Goal: Use online tool/utility: Utilize a website feature to perform a specific function

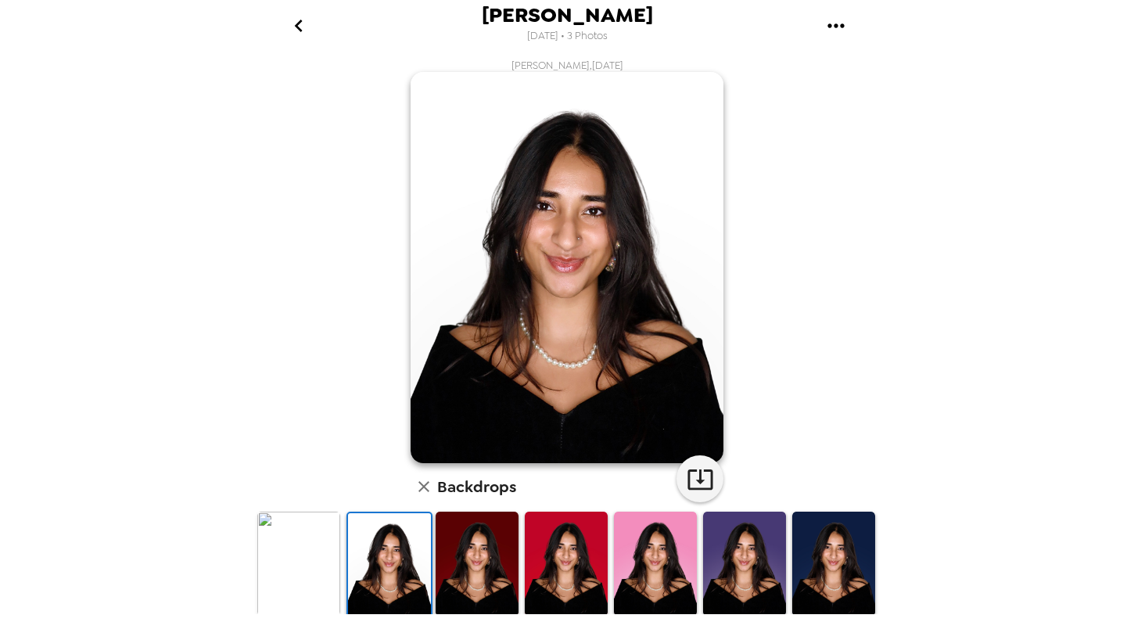
click at [410, 548] on img at bounding box center [389, 565] width 83 height 104
click at [835, 16] on icon "gallery menu" at bounding box center [836, 25] width 25 height 25
click at [305, 29] on div at bounding box center [567, 311] width 1134 height 622
click at [295, 27] on icon "go back" at bounding box center [298, 25] width 25 height 25
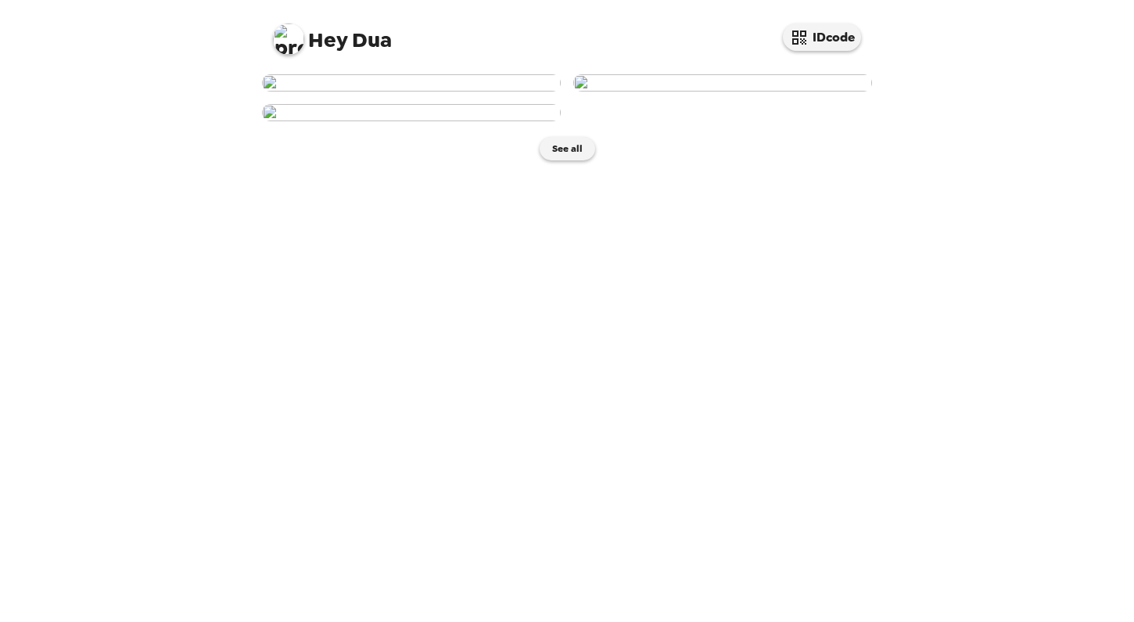
click at [401, 92] on img at bounding box center [411, 82] width 299 height 17
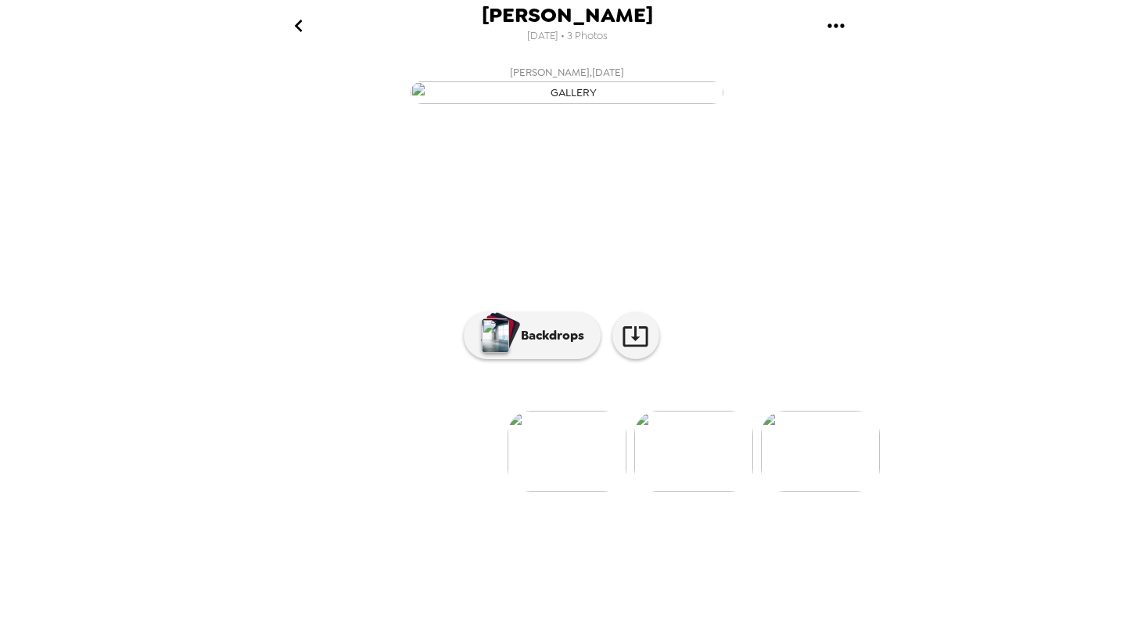
click at [577, 104] on img "button" at bounding box center [567, 92] width 313 height 23
click at [508, 353] on img "button" at bounding box center [495, 335] width 27 height 34
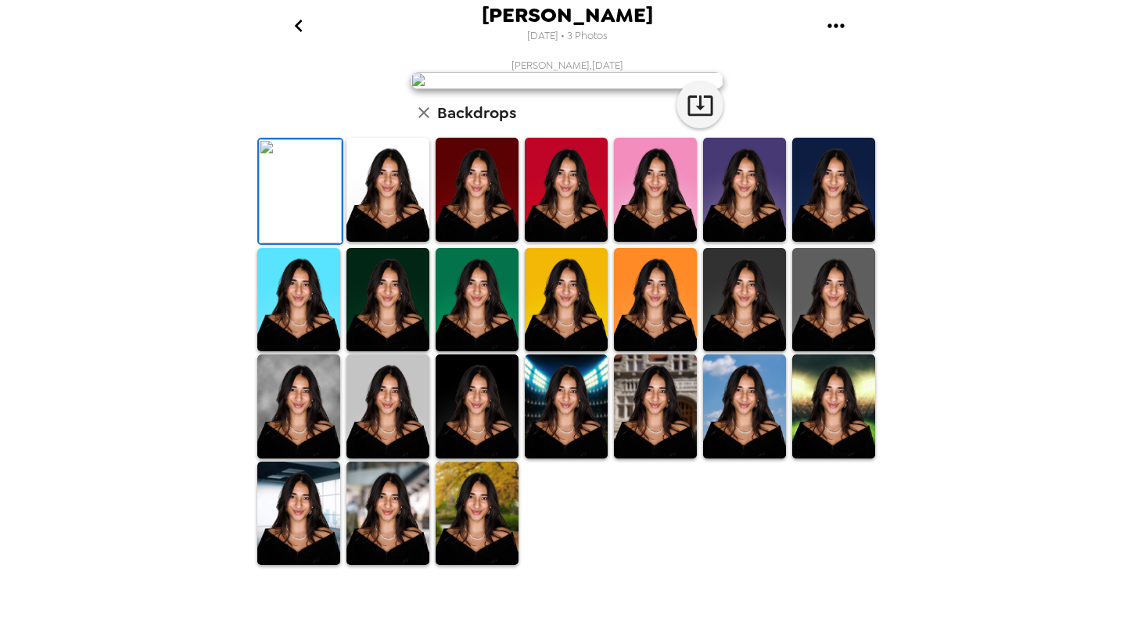
click at [379, 242] on img at bounding box center [388, 190] width 83 height 104
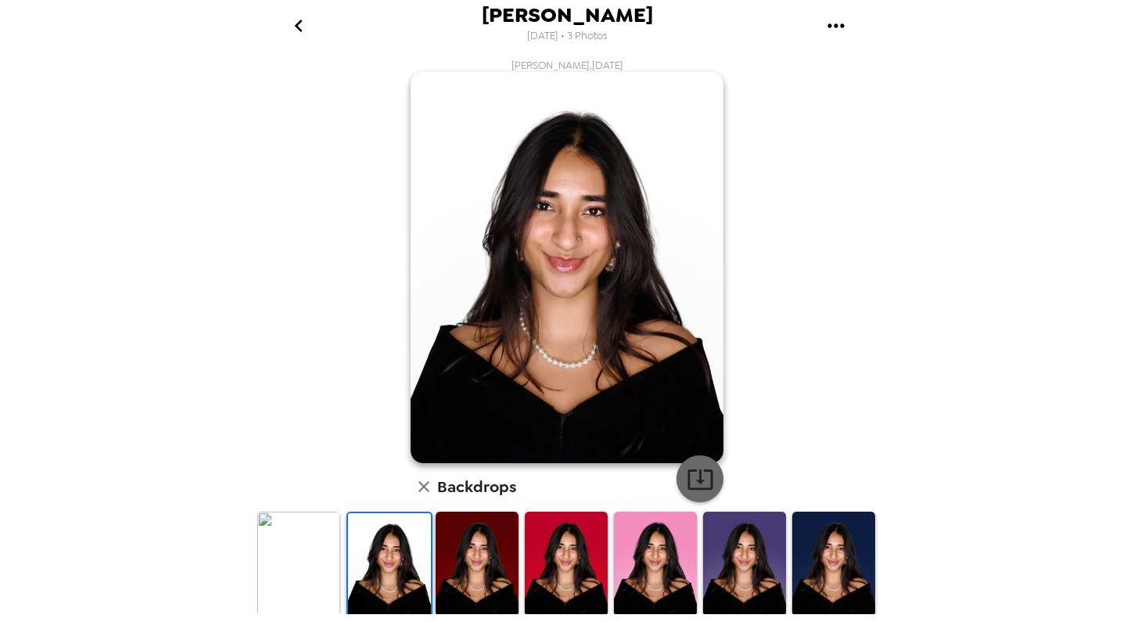
click at [710, 476] on icon "button" at bounding box center [700, 478] width 27 height 27
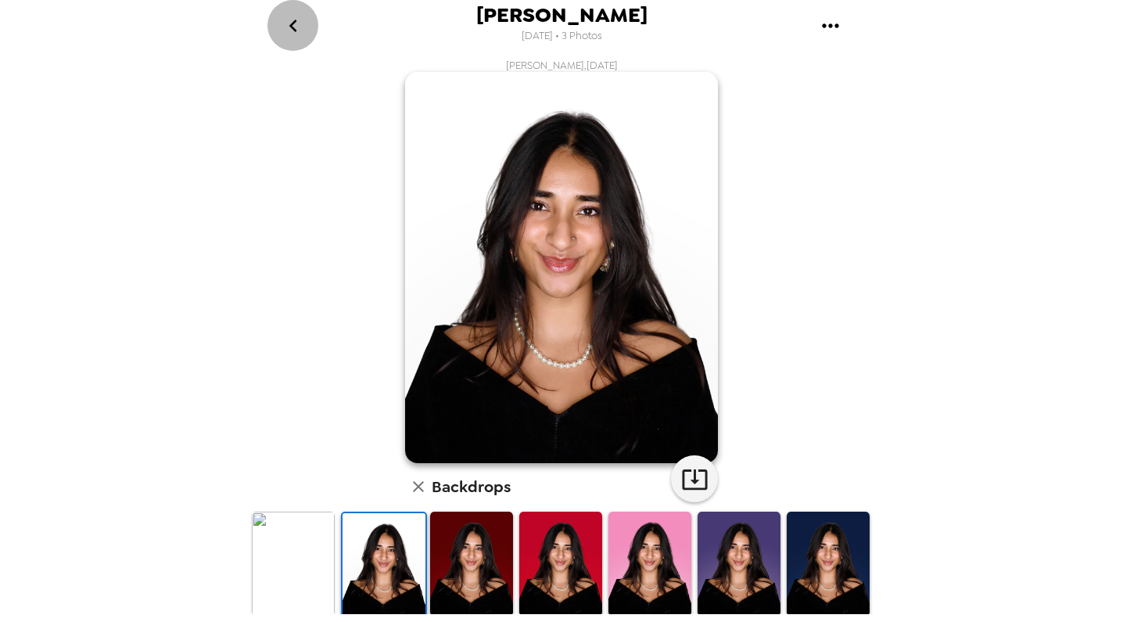
click at [287, 29] on icon "go back" at bounding box center [293, 25] width 25 height 25
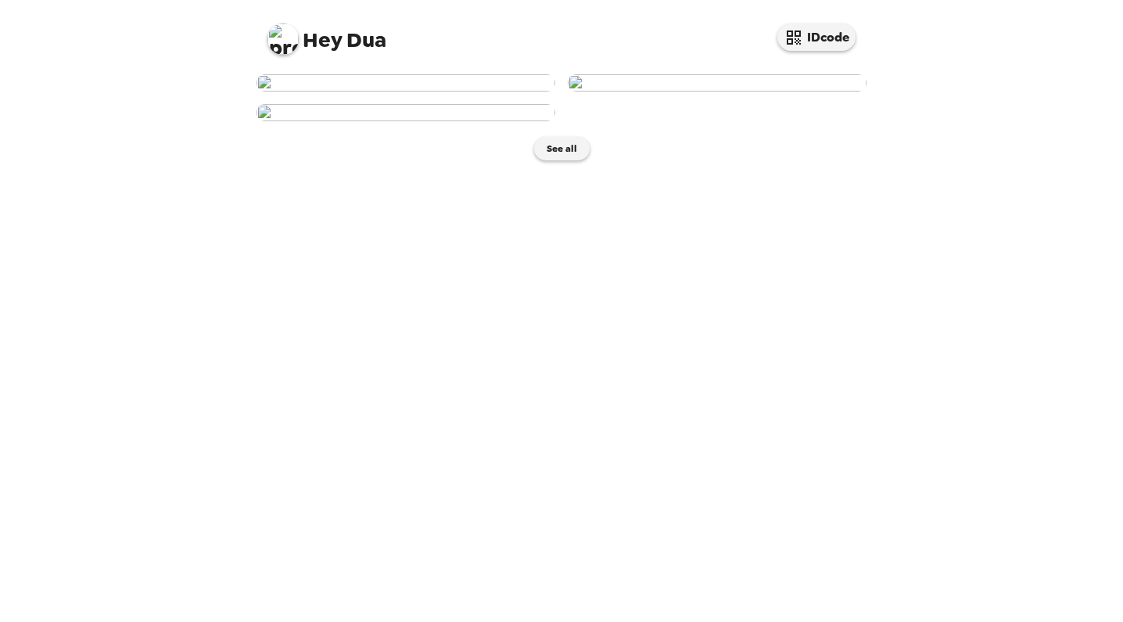
scroll to position [275, 0]
click at [405, 121] on img at bounding box center [406, 112] width 299 height 17
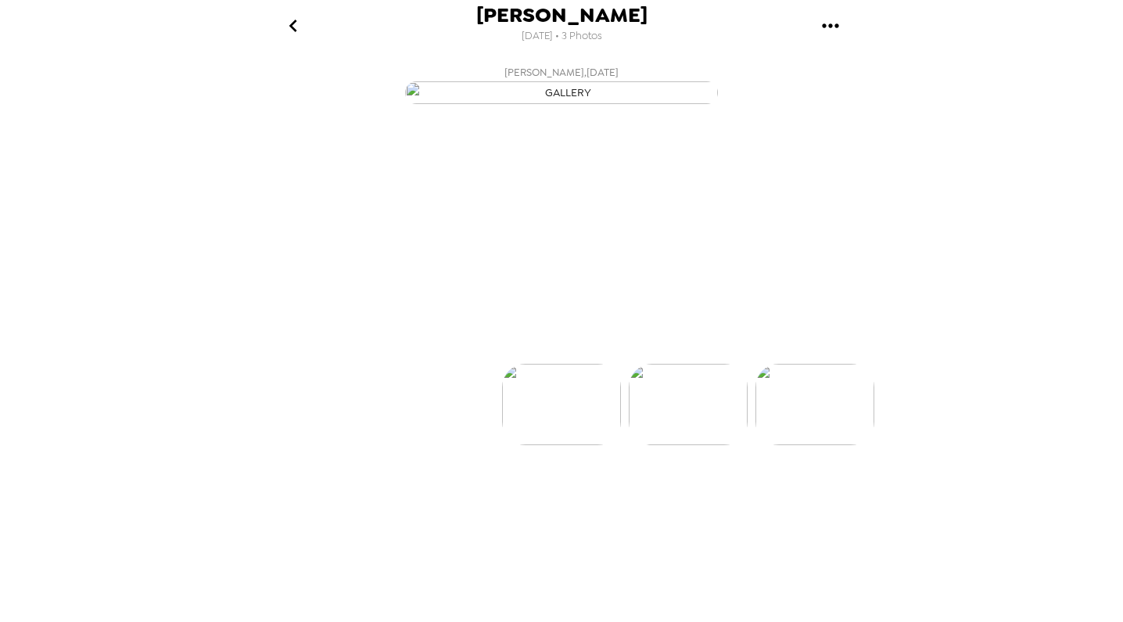
scroll to position [0, 251]
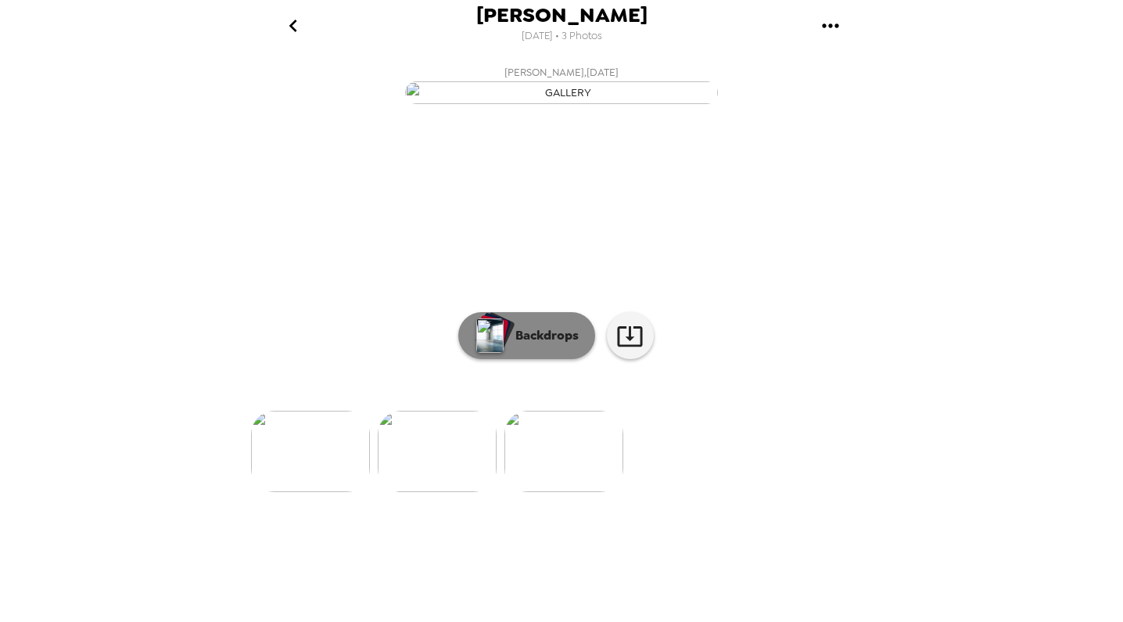
click at [572, 345] on p "Backdrops" at bounding box center [543, 335] width 71 height 19
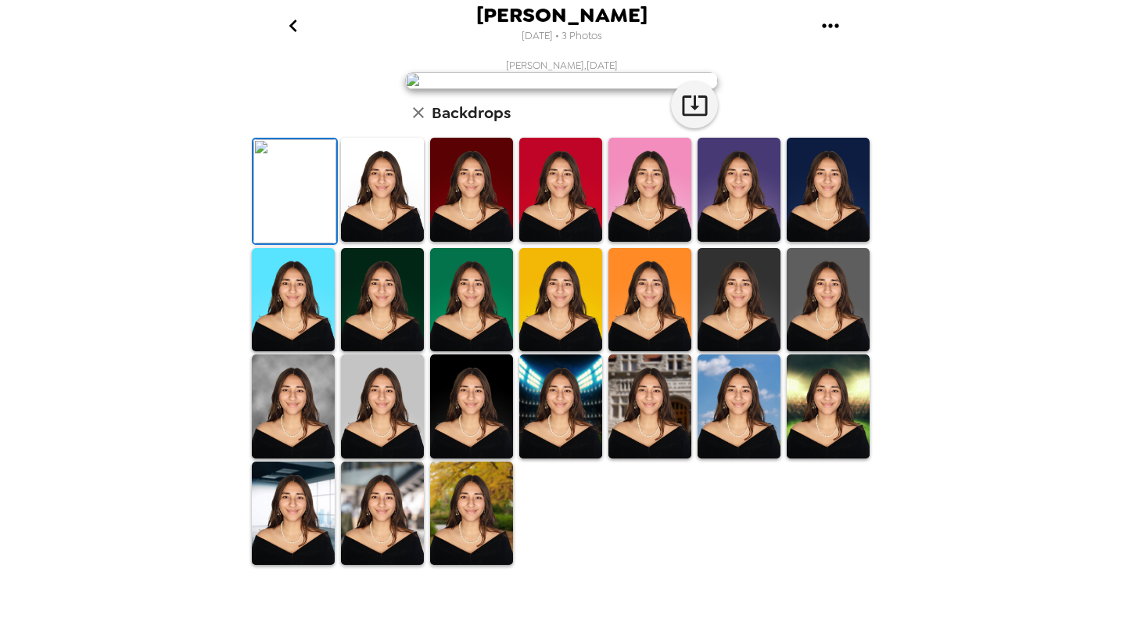
scroll to position [77, 0]
click at [400, 242] on img at bounding box center [382, 190] width 83 height 104
